Goal: Transaction & Acquisition: Purchase product/service

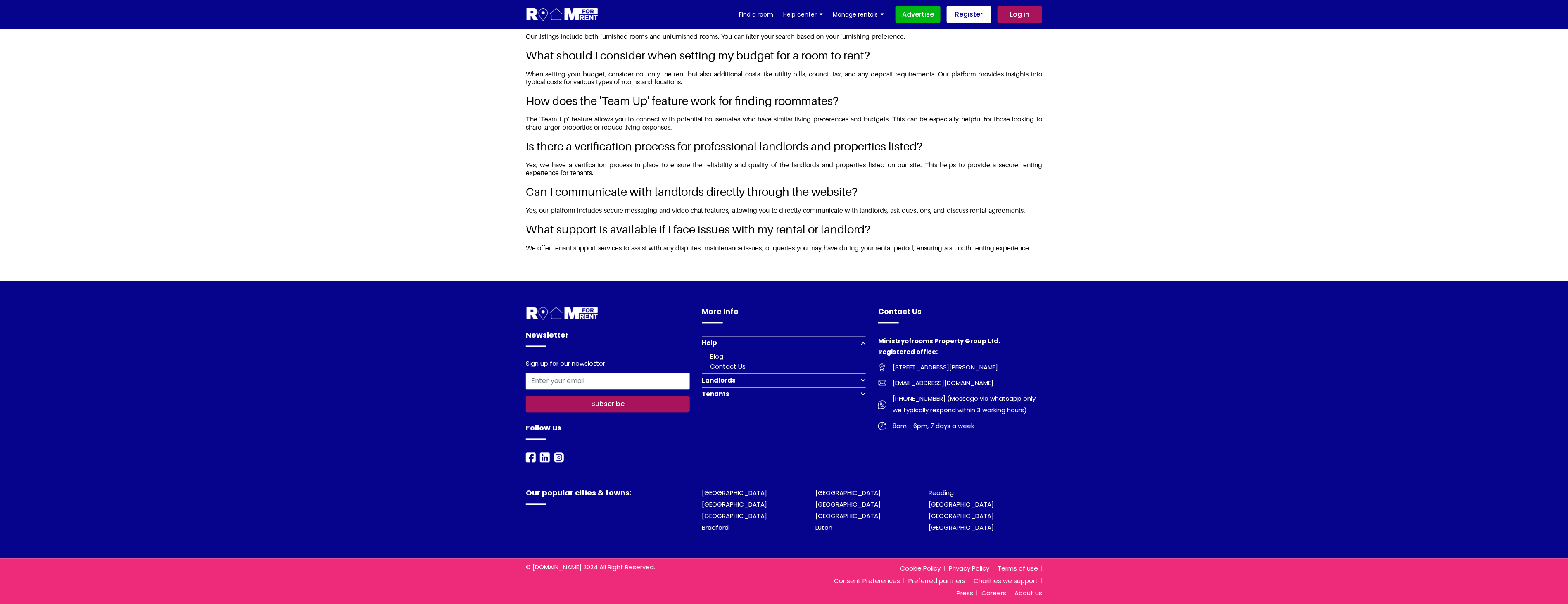
scroll to position [1112, 0]
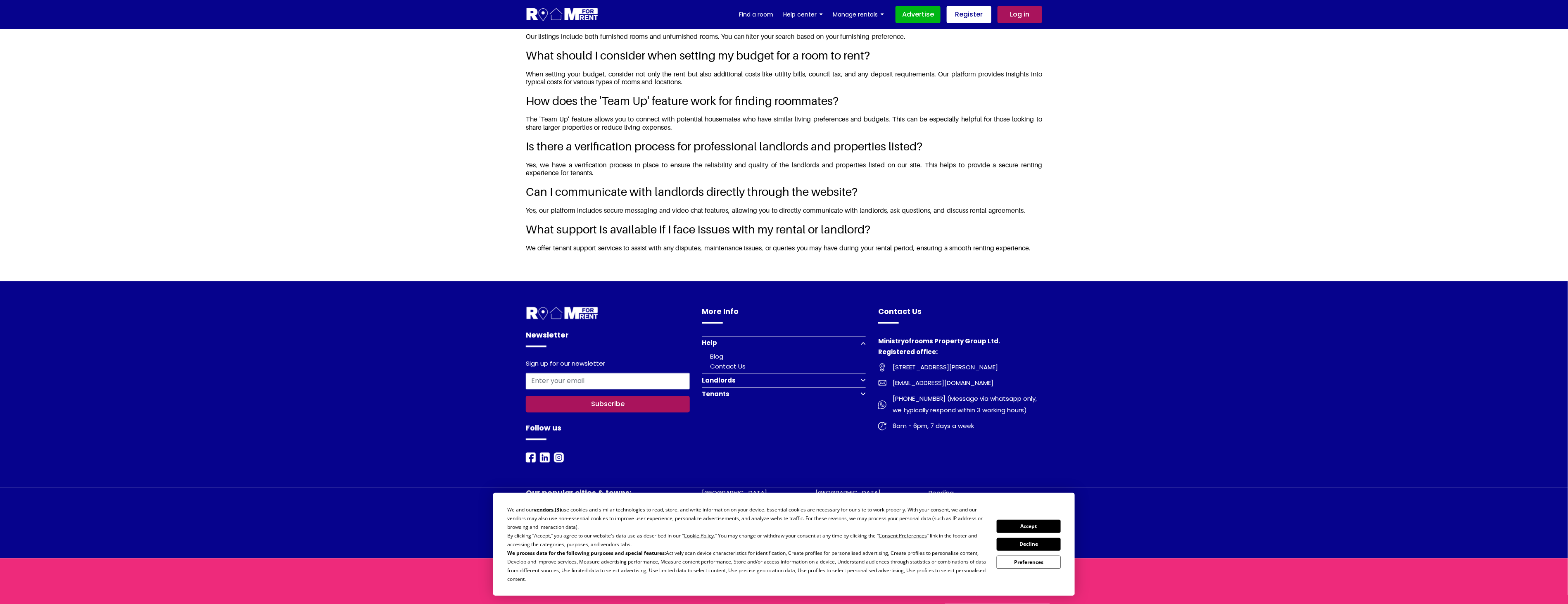
click at [1047, 524] on button "Accept" at bounding box center [1028, 526] width 64 height 13
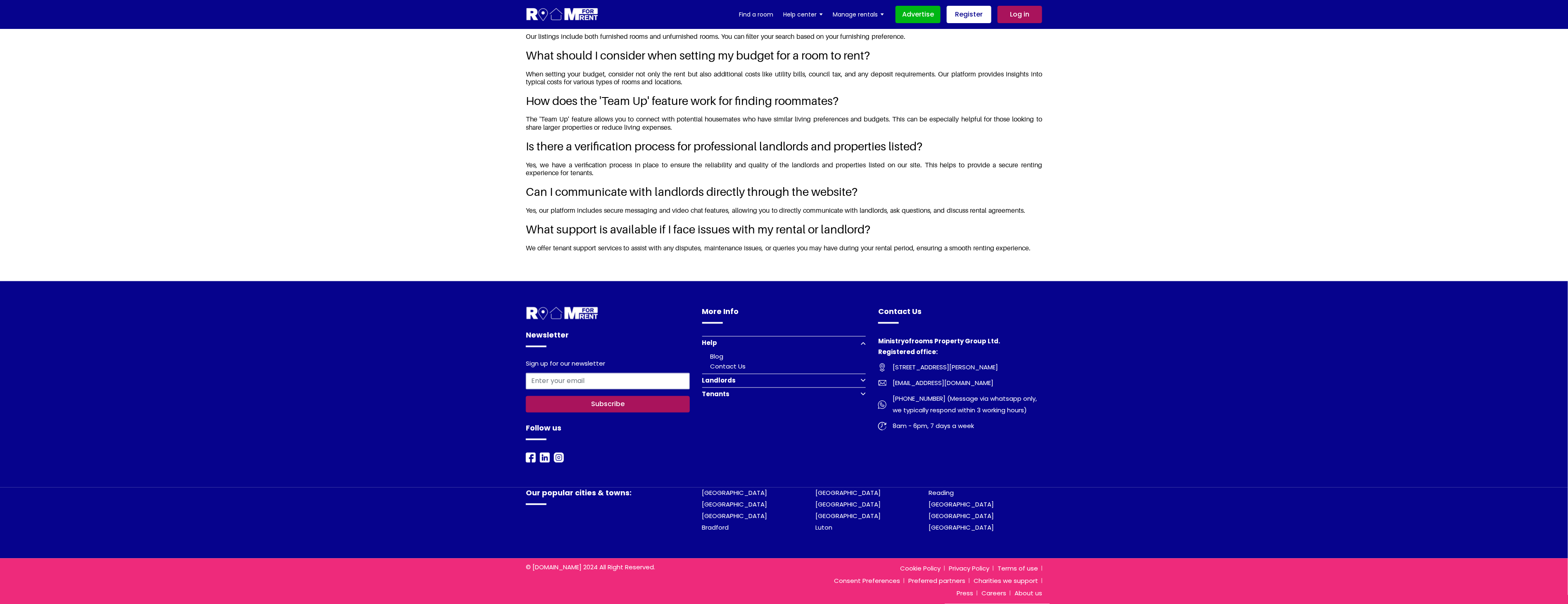
click at [862, 382] on button "Landlords" at bounding box center [784, 381] width 164 height 13
click at [744, 390] on link "Landlord list a room" at bounding box center [742, 390] width 63 height 9
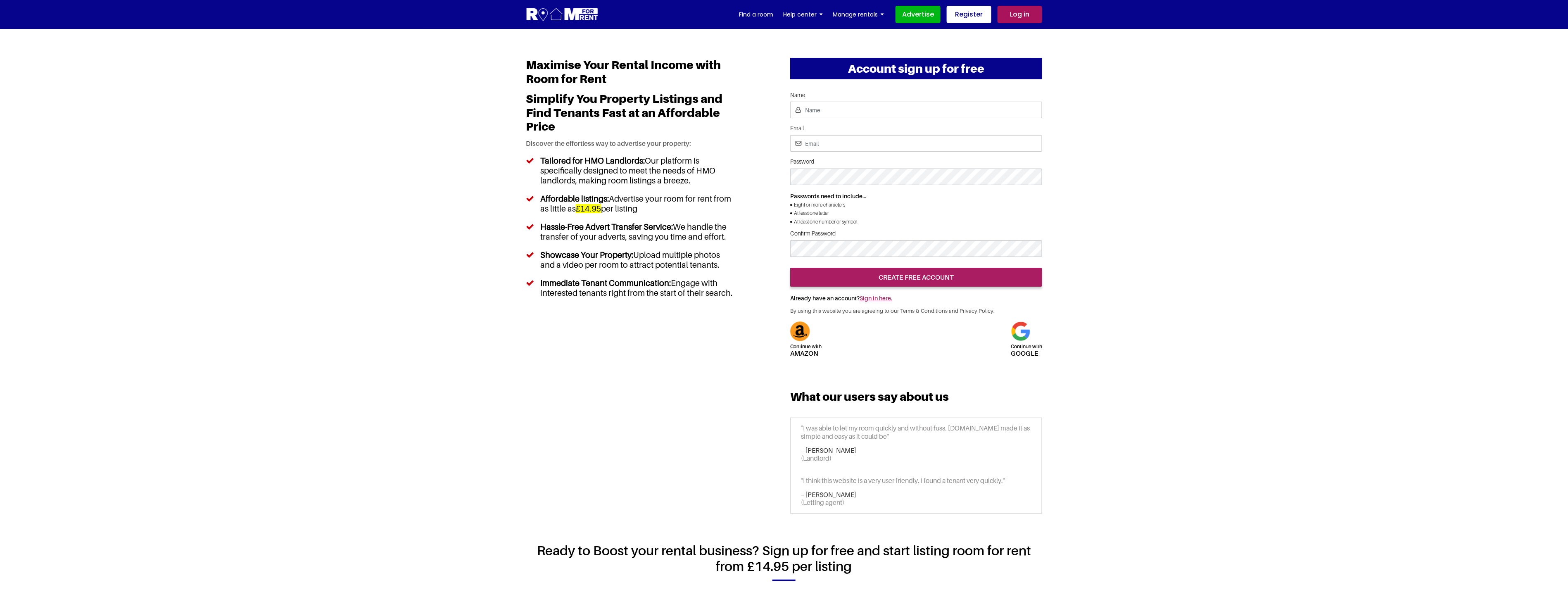
click at [884, 301] on link "Sign in here." at bounding box center [876, 298] width 33 height 7
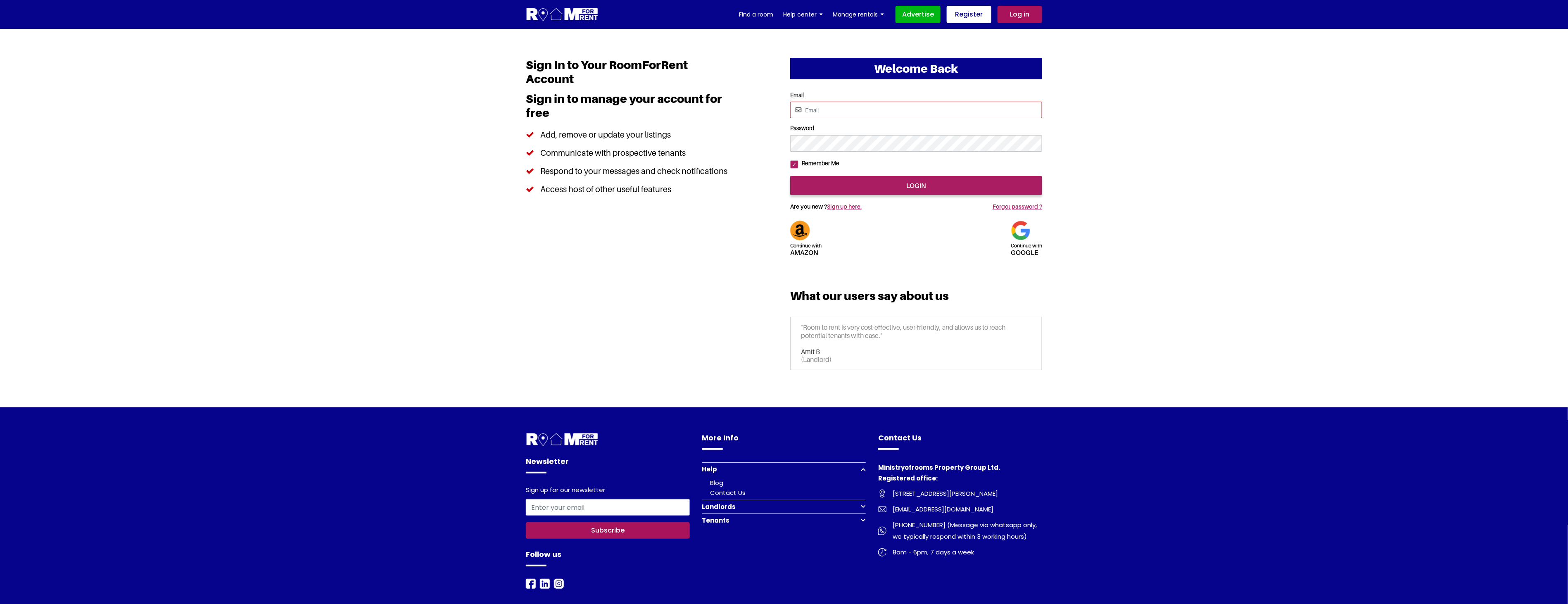
click at [856, 115] on input "Email" at bounding box center [916, 110] width 252 height 16
type input "saurabhsentiments@hotmail.com"
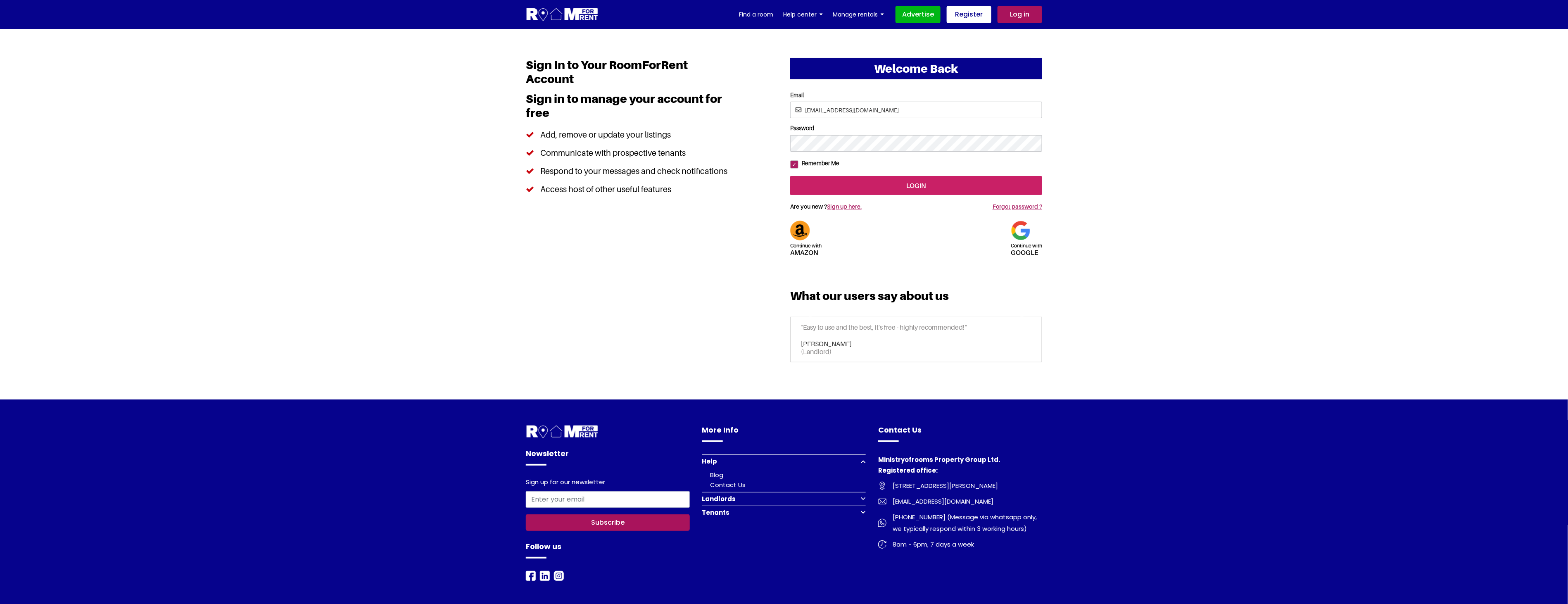
click at [895, 195] on input "login" at bounding box center [916, 185] width 252 height 19
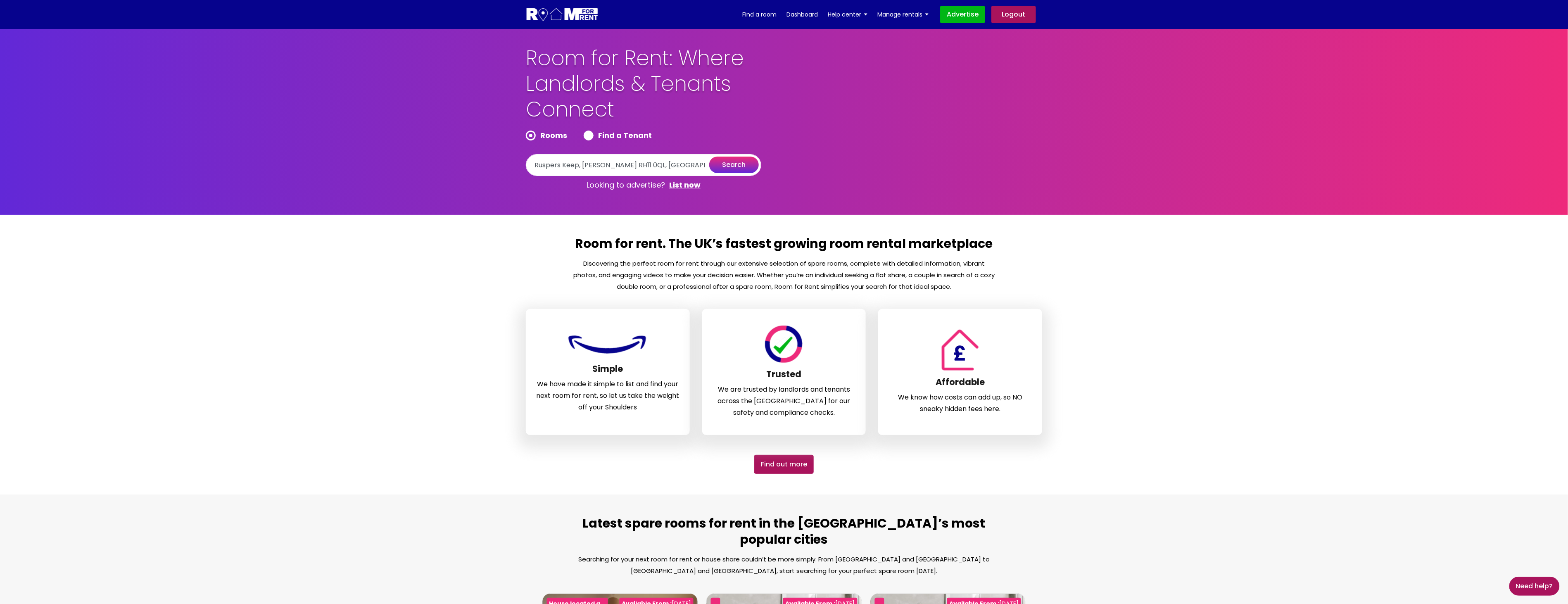
type input "Ruspers Keep, [PERSON_NAME] RH11 0QL, [GEOGRAPHIC_DATA]"
click at [728, 163] on button "search" at bounding box center [733, 164] width 49 height 16
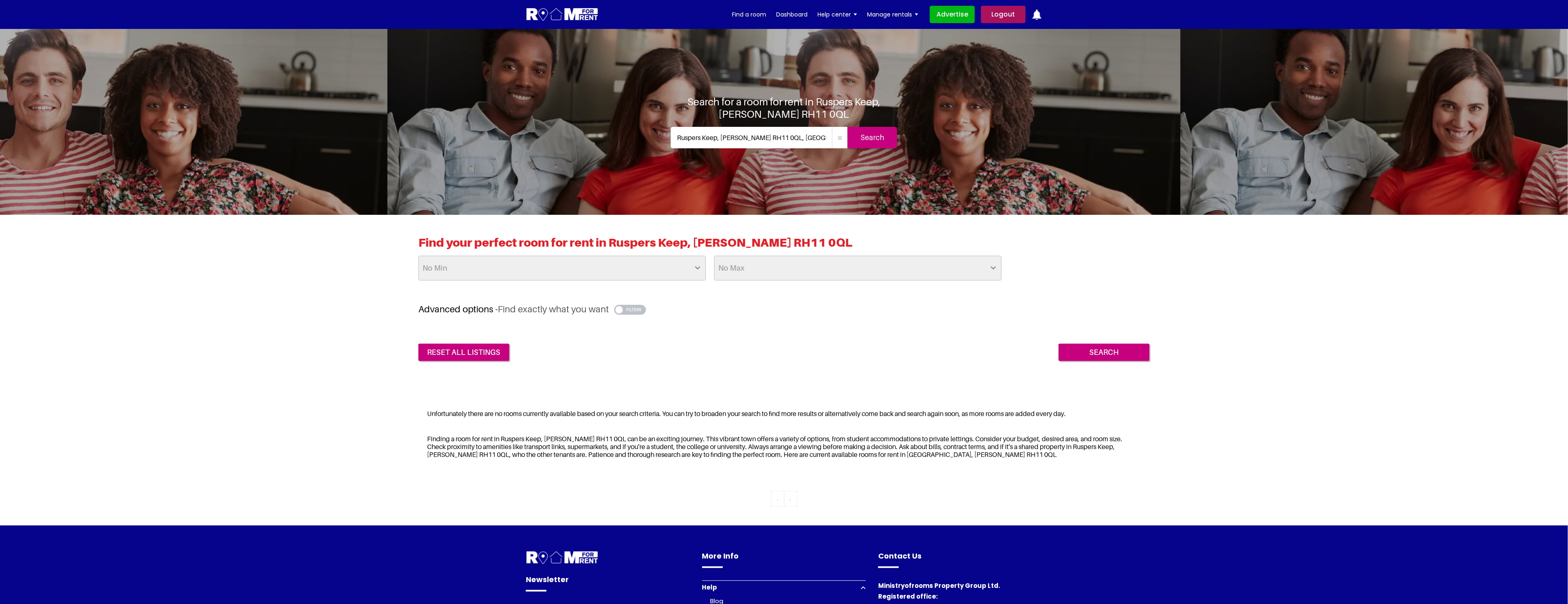
click at [774, 265] on select "No Max £50 £75 £100 £125 £150 £175 £200 £225 £250 £275 £300 £325 £350 £375 £400…" at bounding box center [858, 268] width 287 height 25
click at [1096, 208] on section "Search for a room for rent in Ruspers Keep, [PERSON_NAME] RH11 0QL [STREET_ADDR…" at bounding box center [784, 122] width 1568 height 186
click at [632, 312] on button "button" at bounding box center [630, 310] width 32 height 10
